Goal: Information Seeking & Learning: Learn about a topic

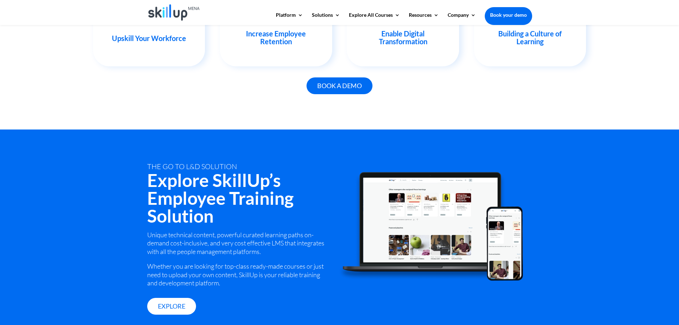
scroll to position [606, 0]
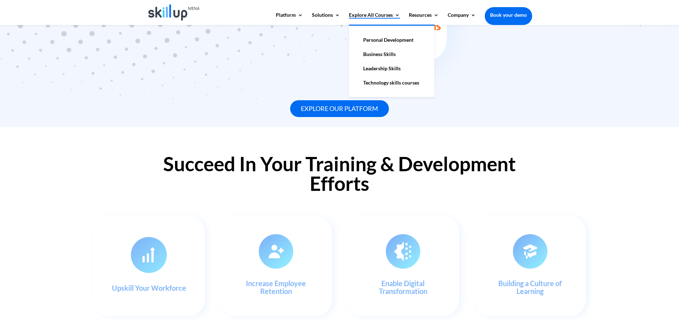
click at [357, 13] on link "Explore All Courses" at bounding box center [374, 18] width 51 height 12
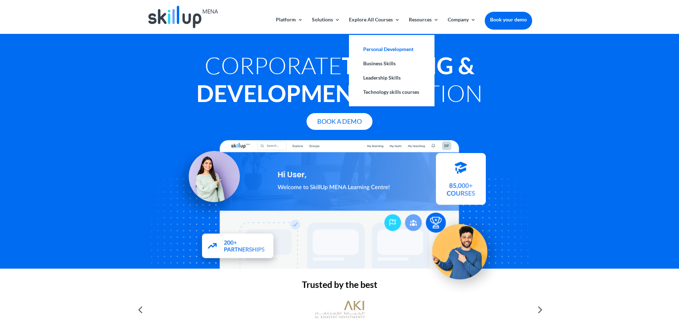
click at [371, 48] on link "Personal Development" at bounding box center [391, 49] width 71 height 14
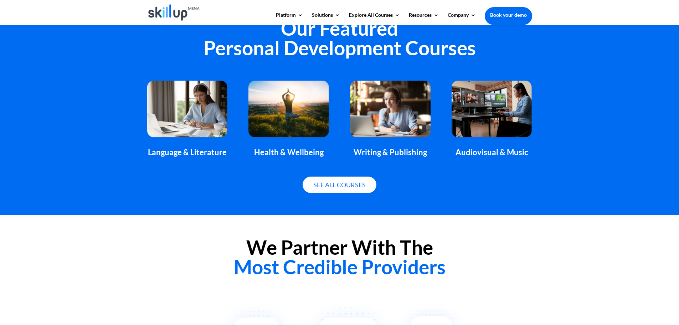
scroll to position [499, 0]
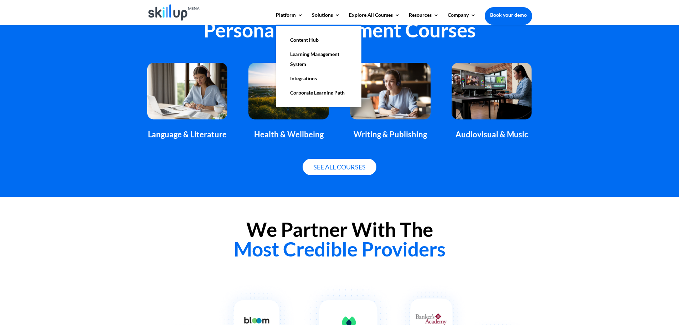
click at [305, 56] on link "Learning Management System" at bounding box center [318, 59] width 71 height 24
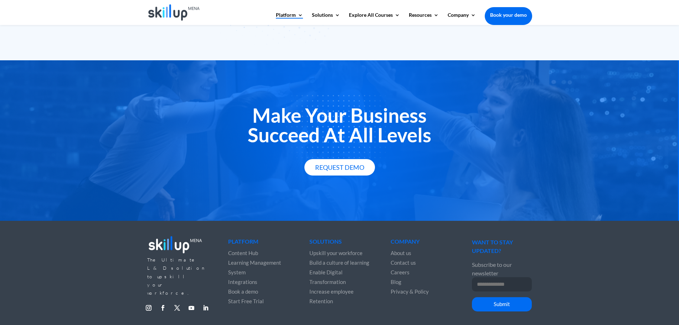
scroll to position [1239, 0]
